Goal: Register for event/course

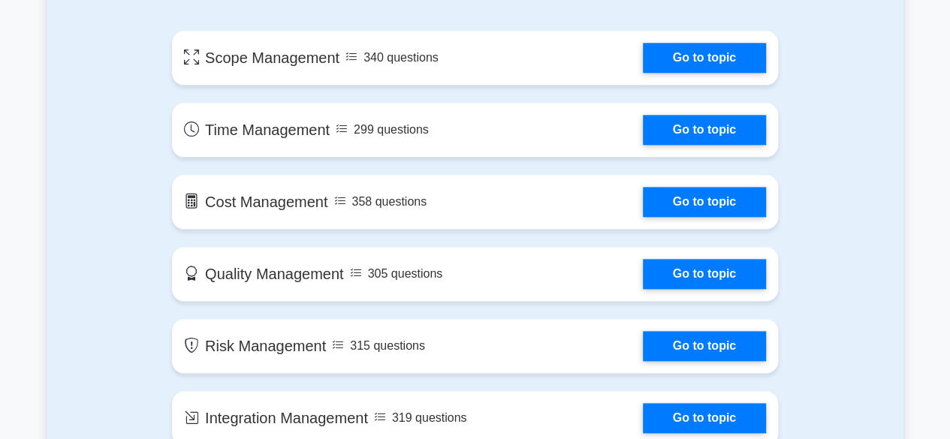
scroll to position [885, 0]
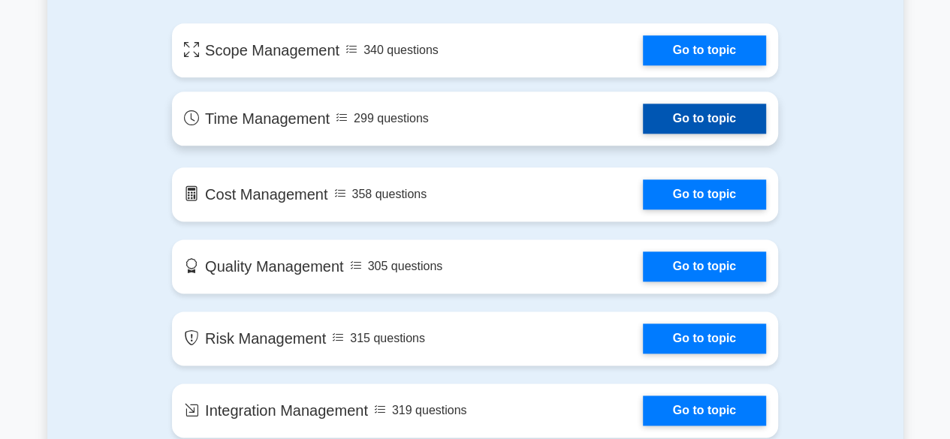
click at [643, 115] on link "Go to topic" at bounding box center [704, 119] width 123 height 30
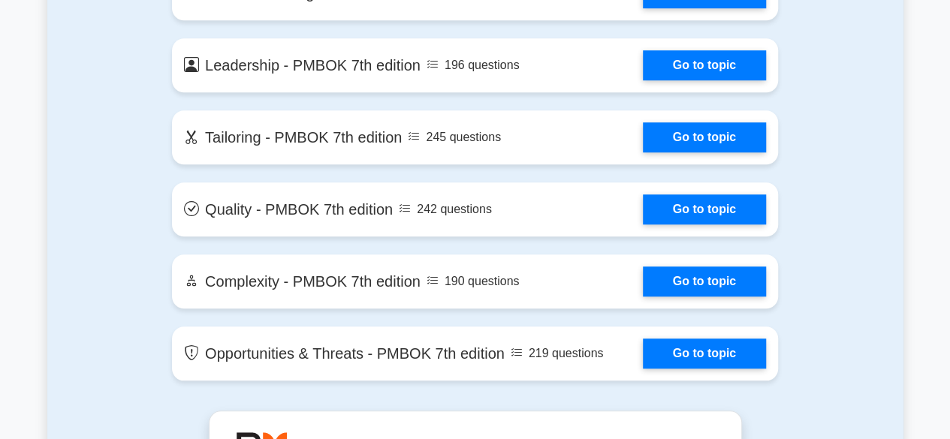
scroll to position [3398, 0]
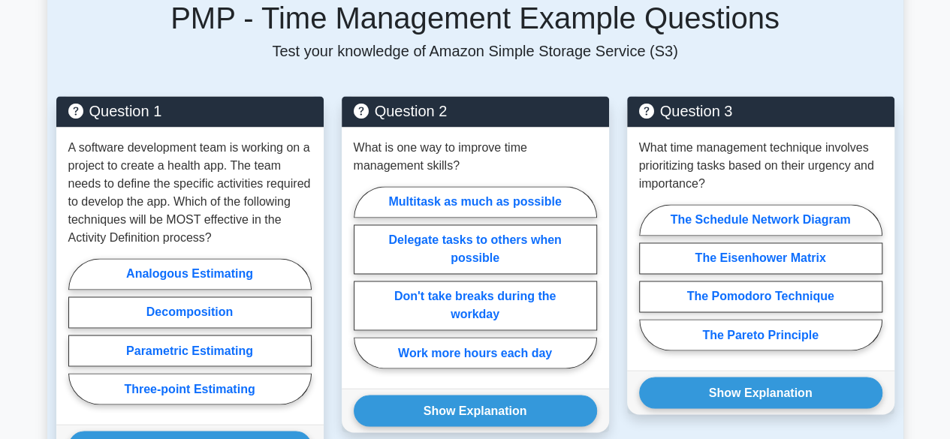
scroll to position [1095, 0]
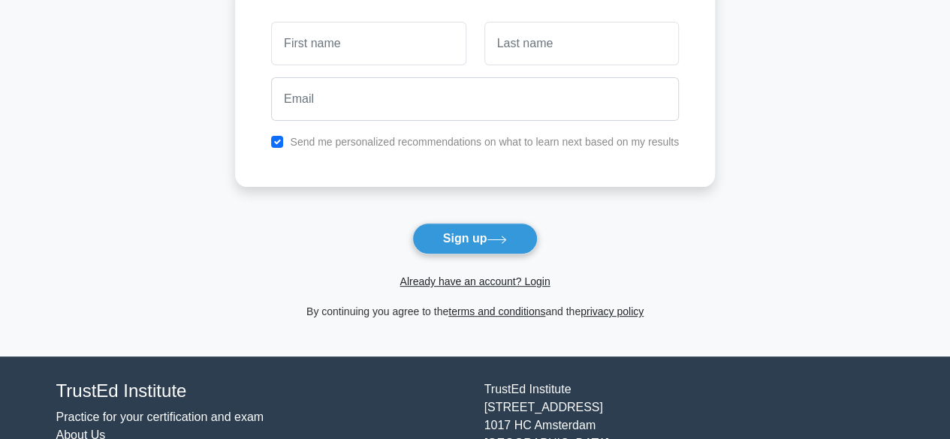
scroll to position [144, 0]
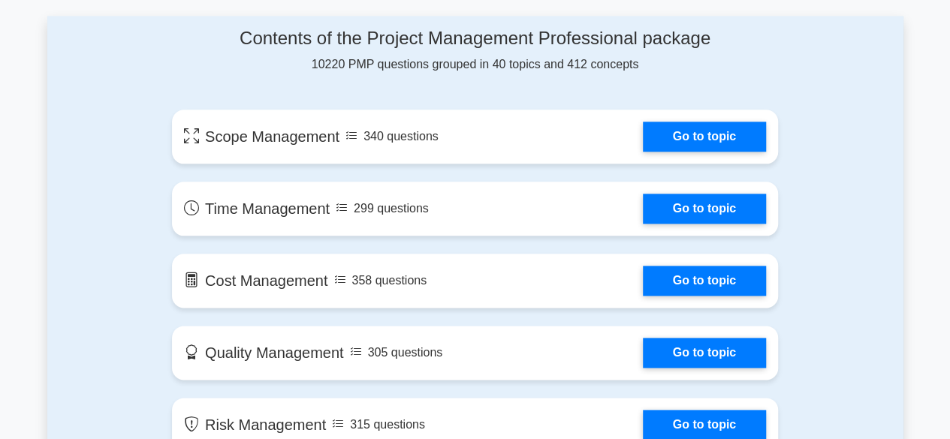
scroll to position [834, 0]
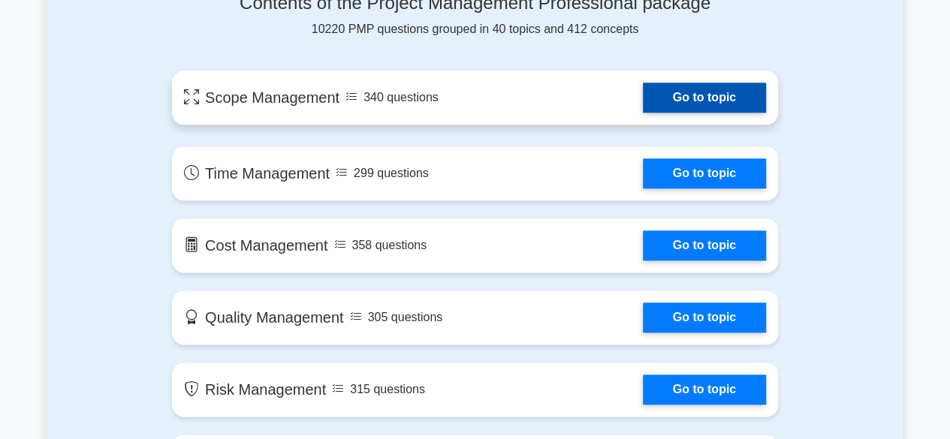
click at [674, 88] on link "Go to topic" at bounding box center [704, 98] width 123 height 30
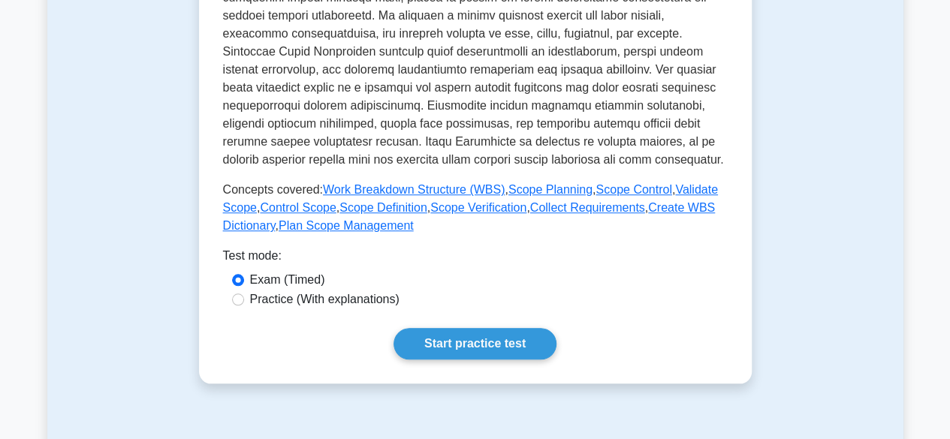
scroll to position [557, 0]
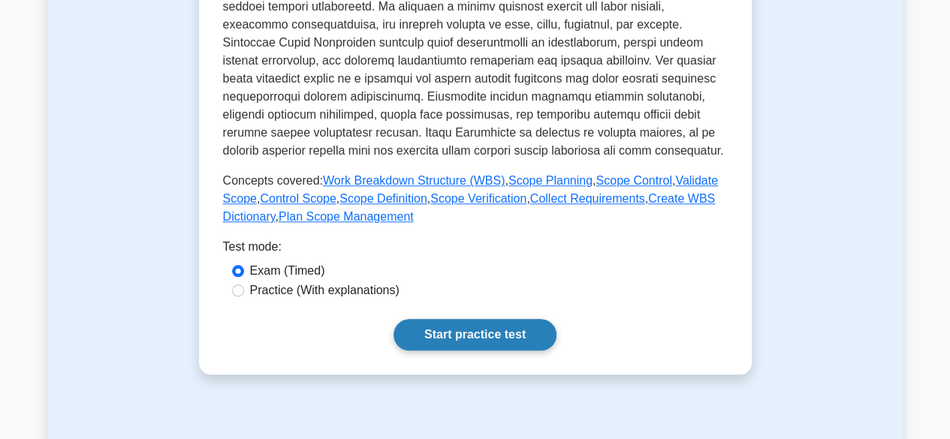
click at [520, 327] on link "Start practice test" at bounding box center [475, 335] width 163 height 32
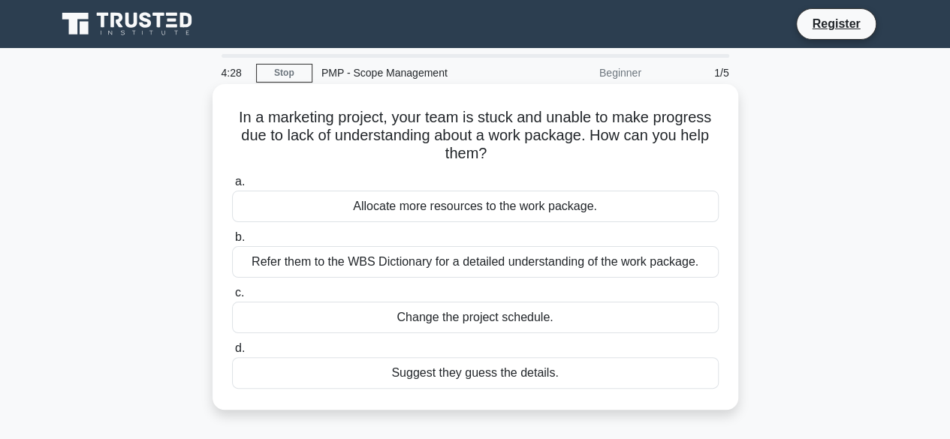
click at [636, 278] on div "Refer them to the WBS Dictionary for a detailed understanding of the work packa…" at bounding box center [475, 262] width 487 height 32
click at [232, 243] on input "b. Refer them to the WBS Dictionary for a detailed understanding of the work pa…" at bounding box center [232, 238] width 0 height 10
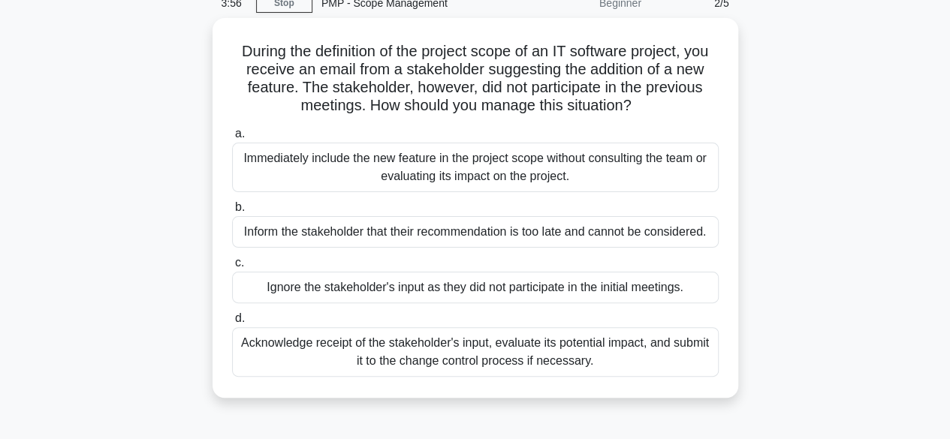
scroll to position [75, 0]
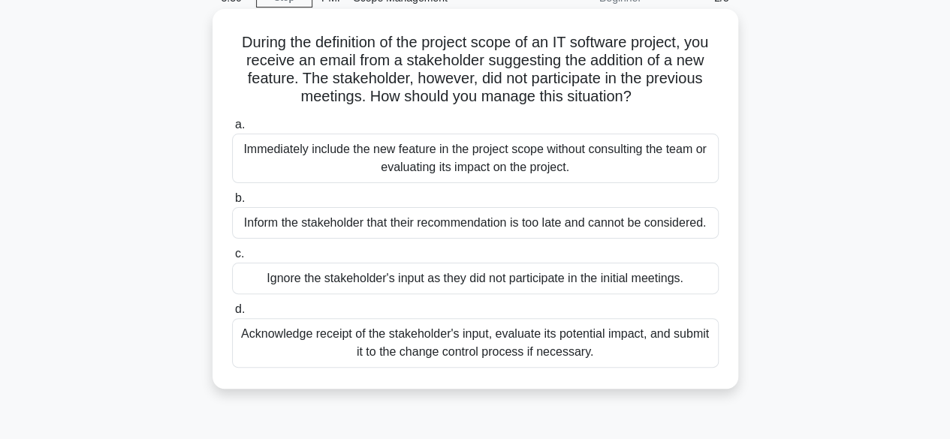
click at [623, 354] on div "Acknowledge receipt of the stakeholder's input, evaluate its potential impact, …" at bounding box center [475, 343] width 487 height 50
click at [232, 315] on input "d. Acknowledge receipt of the stakeholder's input, evaluate its potential impac…" at bounding box center [232, 310] width 0 height 10
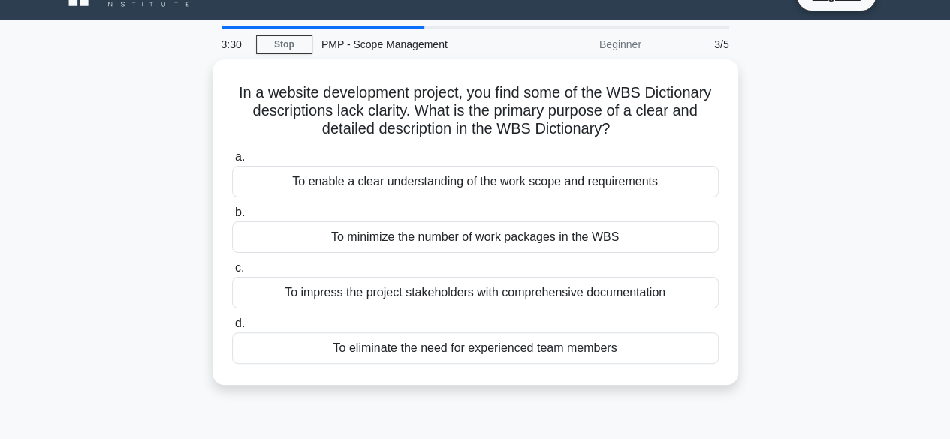
scroll to position [0, 0]
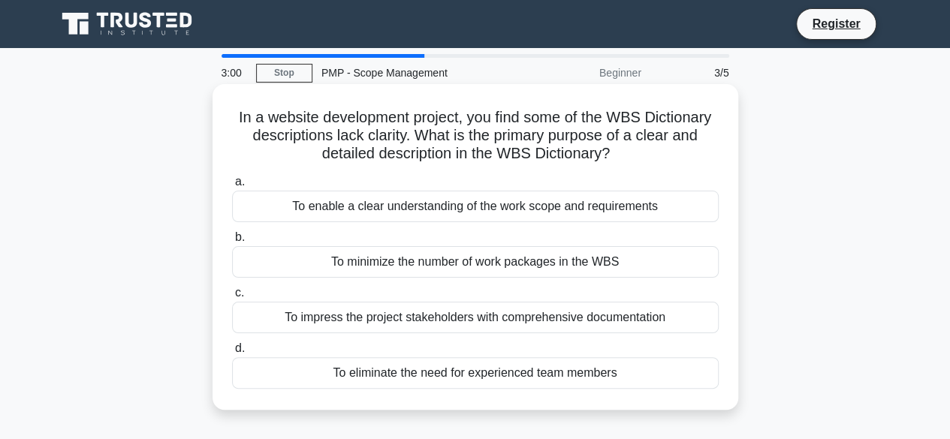
click at [640, 210] on div "To enable a clear understanding of the work scope and requirements" at bounding box center [475, 207] width 487 height 32
click at [232, 187] on input "a. To enable a clear understanding of the work scope and requirements" at bounding box center [232, 182] width 0 height 10
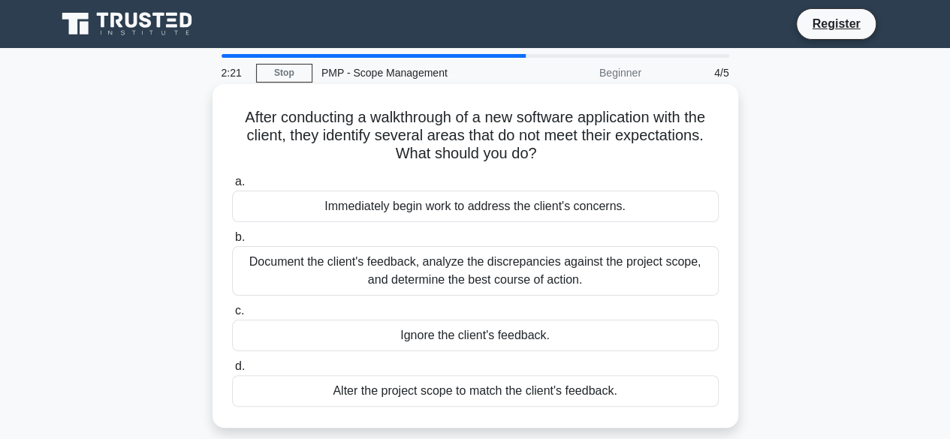
click at [605, 275] on div "Document the client's feedback, analyze the discrepancies against the project s…" at bounding box center [475, 271] width 487 height 50
click at [232, 243] on input "b. Document the client's feedback, analyze the discrepancies against the projec…" at bounding box center [232, 238] width 0 height 10
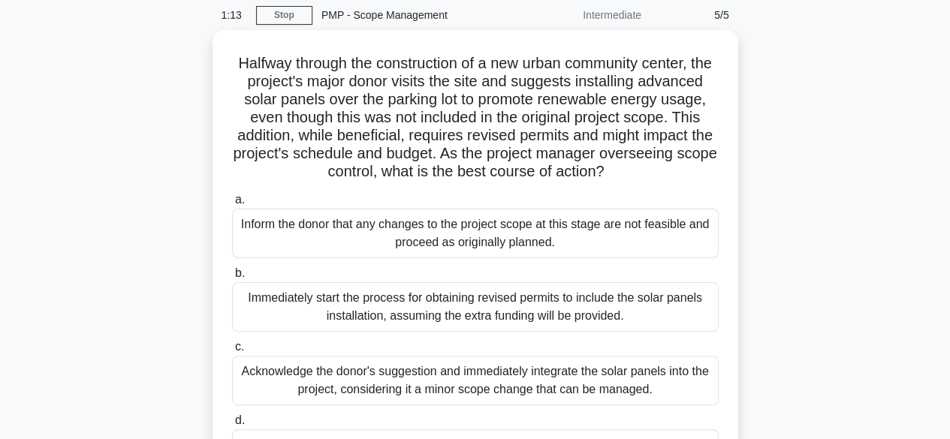
scroll to position [48, 0]
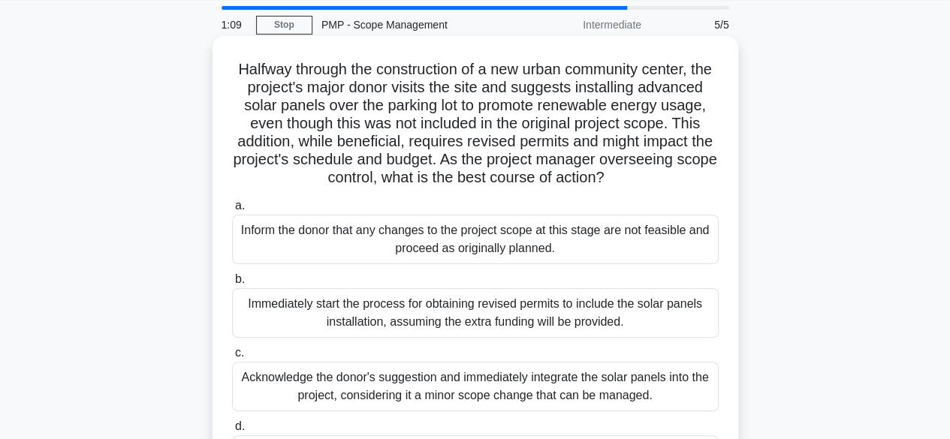
click at [650, 263] on div "Inform the donor that any changes to the project scope at this stage are not fe…" at bounding box center [475, 240] width 487 height 50
click at [232, 211] on input "a. Inform the donor that any changes to the project scope at this stage are not…" at bounding box center [232, 206] width 0 height 10
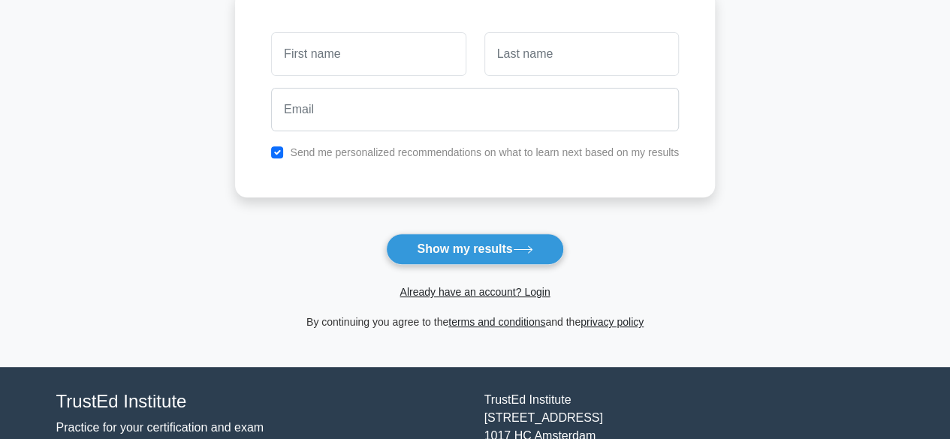
scroll to position [222, 0]
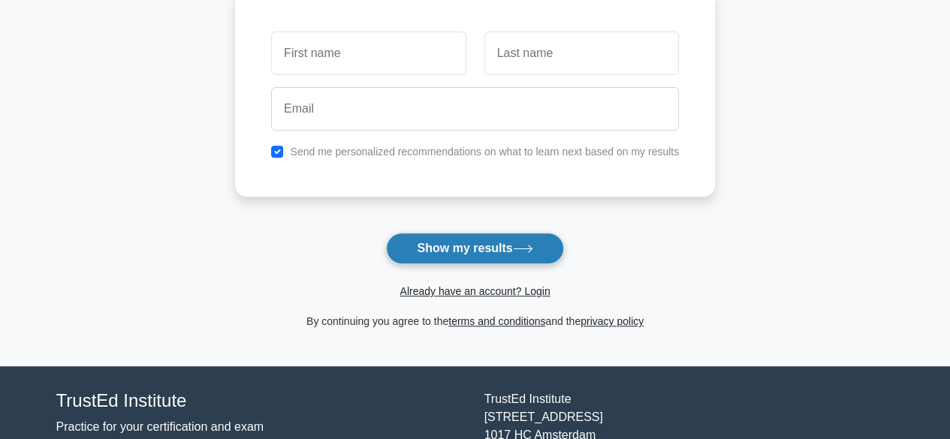
click at [527, 246] on icon at bounding box center [523, 249] width 20 height 8
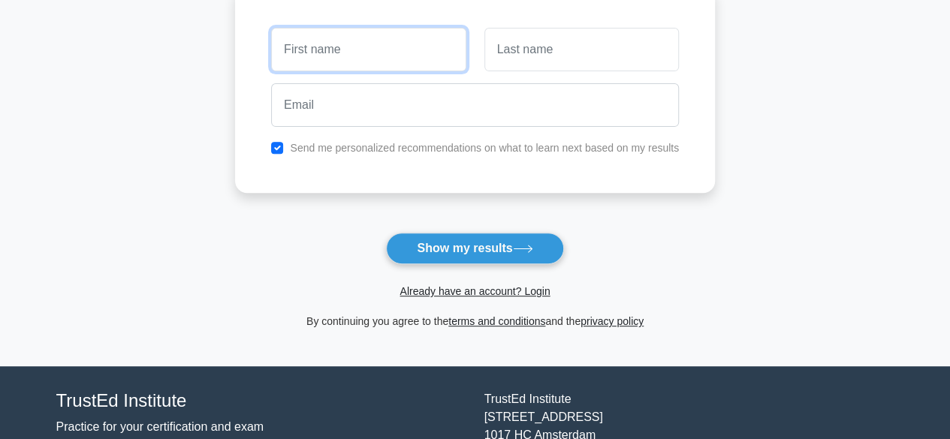
click at [402, 57] on input "text" at bounding box center [368, 50] width 195 height 44
click at [287, 48] on input "PLIVIA" at bounding box center [368, 50] width 195 height 44
type input "OLIVIA"
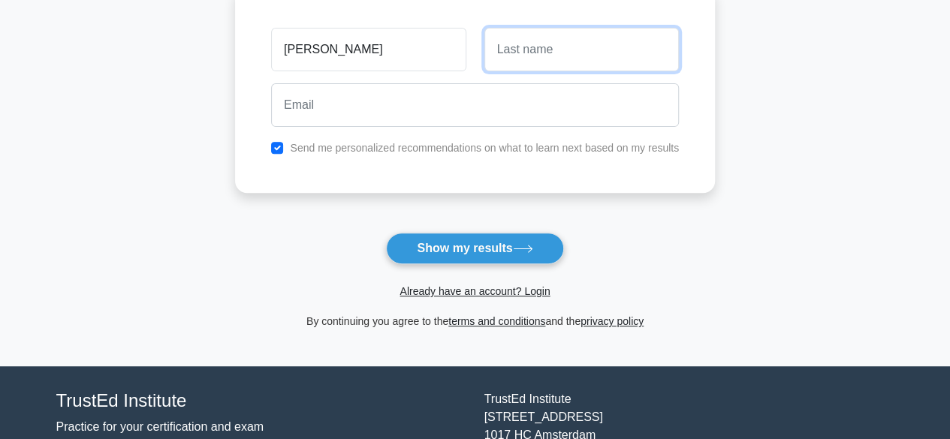
click at [554, 44] on input "text" at bounding box center [581, 50] width 195 height 44
type input "NYARKO"
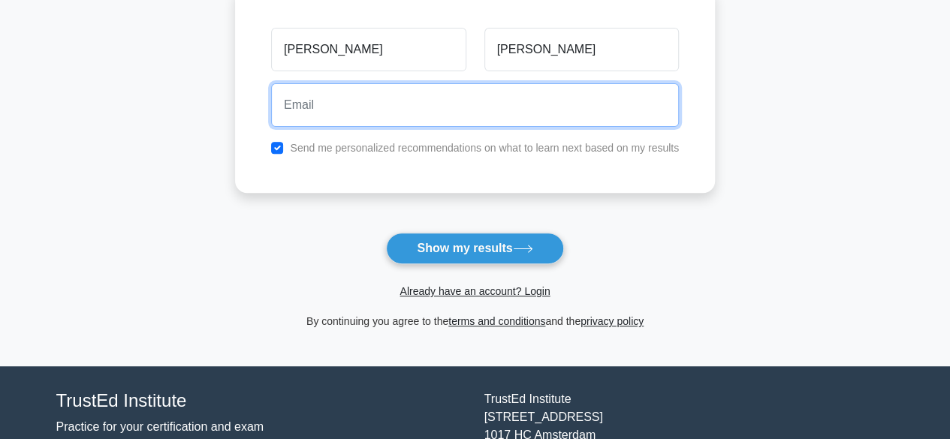
click at [478, 98] on input "email" at bounding box center [475, 105] width 408 height 44
type input "L"
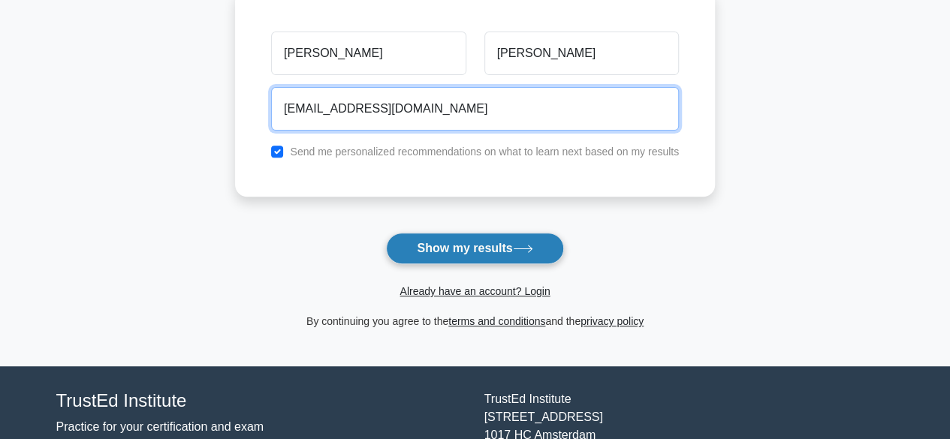
type input "livnyarko@gmail.com"
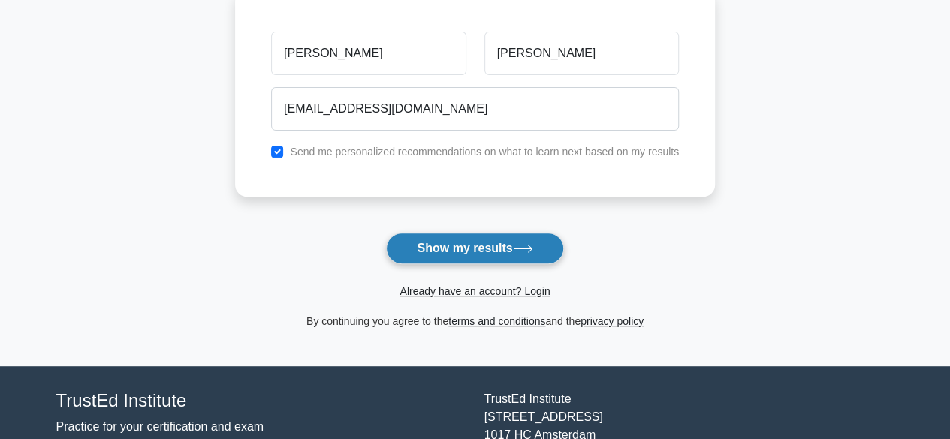
click at [460, 253] on button "Show my results" at bounding box center [474, 249] width 177 height 32
